Goal: Task Accomplishment & Management: Complete application form

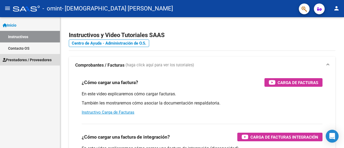
click at [30, 60] on span "Prestadores / Proveedores" at bounding box center [27, 60] width 49 height 6
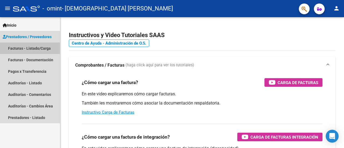
click at [33, 48] on link "Facturas - Listado/Carga" at bounding box center [30, 48] width 60 height 12
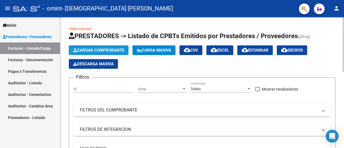
click at [118, 50] on span "Cargar Comprobante" at bounding box center [98, 50] width 51 height 5
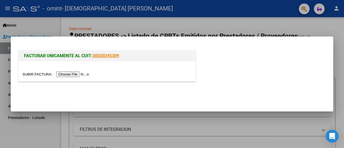
click at [78, 75] on input "file" at bounding box center [57, 74] width 68 height 6
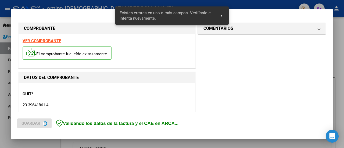
scroll to position [144, 0]
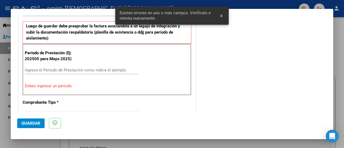
click at [101, 70] on input "Ingrese el Período de Prestación como indica el ejemplo" at bounding box center [81, 70] width 113 height 5
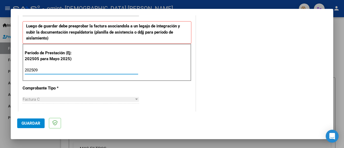
type input "202509"
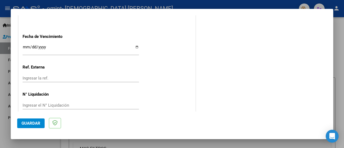
scroll to position [387, 0]
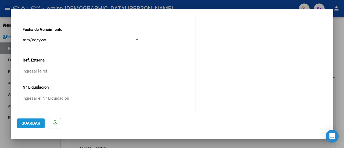
click at [30, 124] on span "Guardar" at bounding box center [30, 123] width 19 height 5
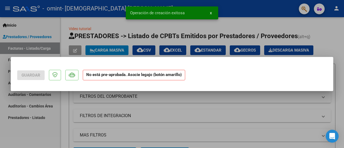
scroll to position [0, 0]
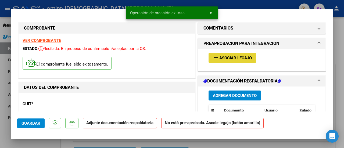
click at [239, 57] on span "Asociar Legajo" at bounding box center [235, 58] width 32 height 5
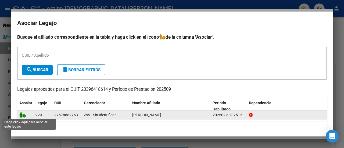
click at [23, 115] on icon at bounding box center [22, 115] width 6 height 6
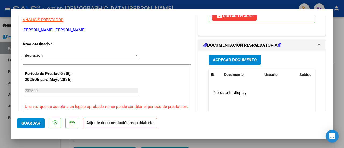
scroll to position [118, 0]
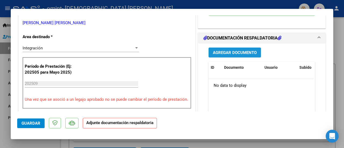
click at [251, 57] on button "Agregar Documento" at bounding box center [234, 53] width 52 height 10
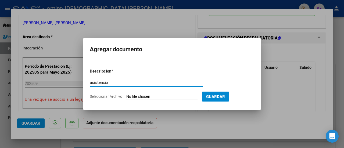
type input "asistencia"
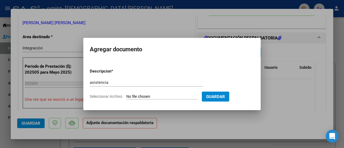
click at [145, 96] on input "Seleccionar Archivo" at bounding box center [161, 96] width 71 height 5
type input "C:\fakepath\[PERSON_NAME] asistencia 9.25.pdf"
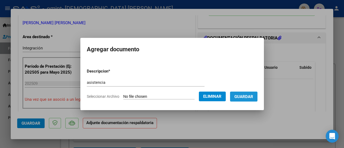
click at [244, 96] on span "Guardar" at bounding box center [243, 96] width 19 height 5
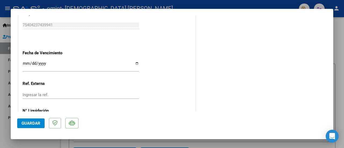
scroll to position [395, 0]
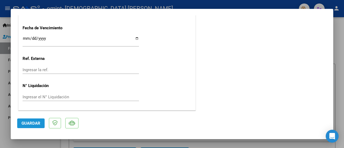
click at [32, 121] on span "Guardar" at bounding box center [30, 123] width 19 height 5
click at [32, 125] on span "Guardar" at bounding box center [30, 123] width 19 height 5
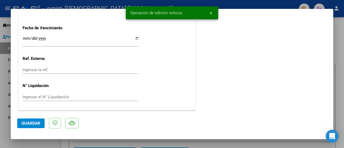
click at [341, 43] on div at bounding box center [172, 74] width 344 height 148
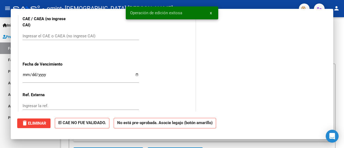
scroll to position [0, 0]
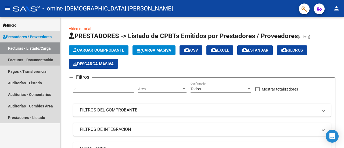
click at [34, 59] on link "Facturas - Documentación" at bounding box center [30, 60] width 60 height 12
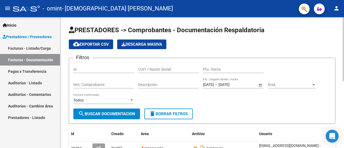
click at [340, 67] on div "PRESTADORES -> Comprobantes - Documentación Respaldatoria cloud_download Export…" at bounding box center [202, 149] width 285 height 264
